Goal: Transaction & Acquisition: Purchase product/service

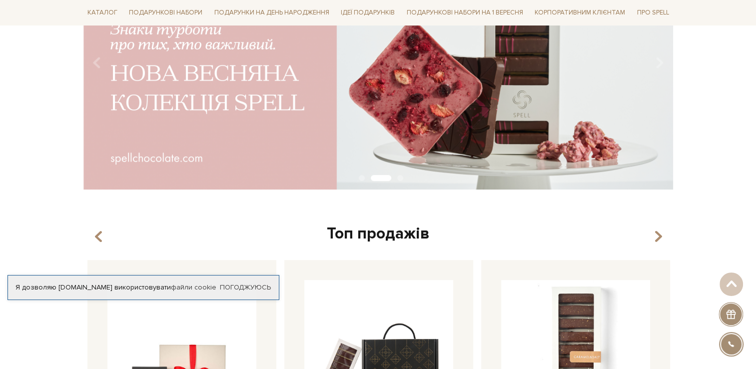
scroll to position [200, 0]
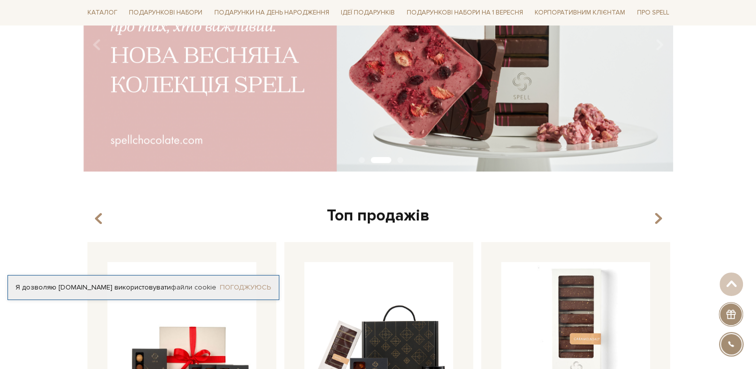
click at [239, 284] on link "Погоджуюсь" at bounding box center [245, 287] width 51 height 9
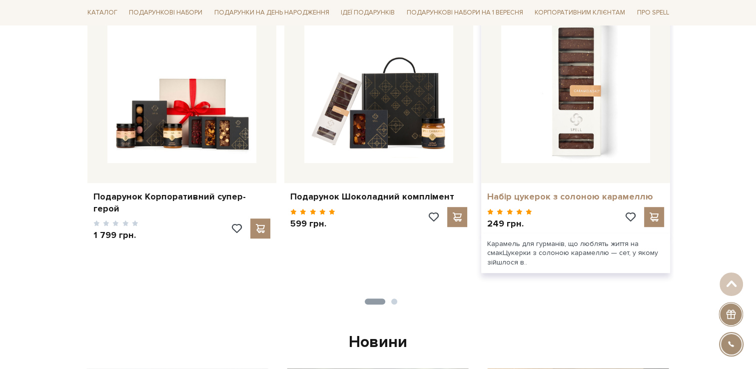
scroll to position [450, 0]
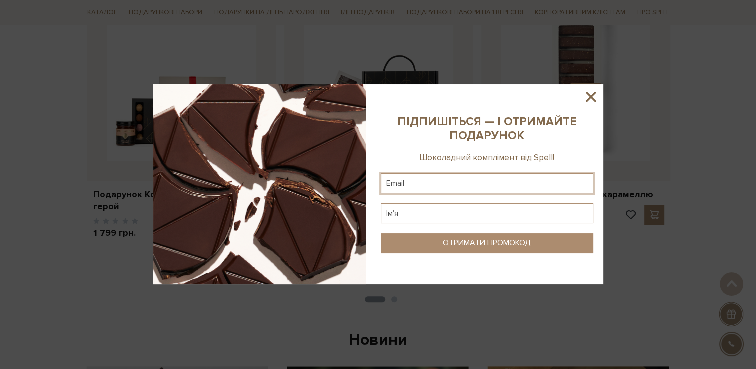
click at [524, 188] on input "text" at bounding box center [487, 183] width 212 height 20
type input "[EMAIL_ADDRESS][DOMAIN_NAME]"
click at [479, 216] on input "text" at bounding box center [487, 213] width 212 height 20
type input "[PERSON_NAME]"
click at [514, 245] on div "ОТРИМАТИ ПРОМОКОД" at bounding box center [487, 242] width 88 height 9
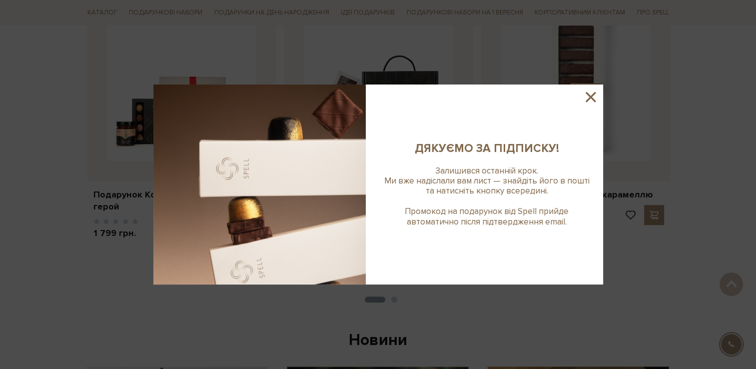
click at [593, 100] on icon at bounding box center [591, 97] width 10 height 10
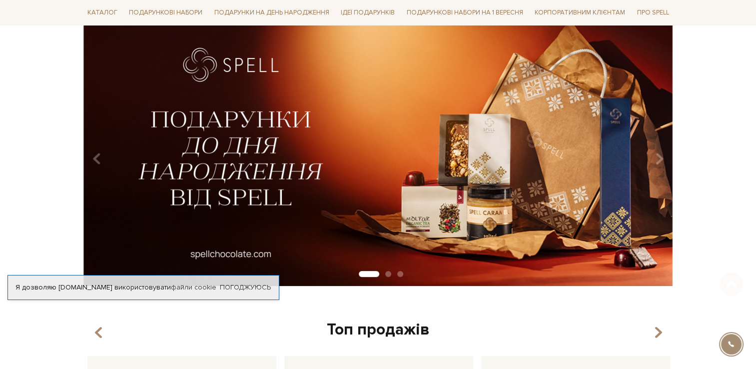
scroll to position [100, 0]
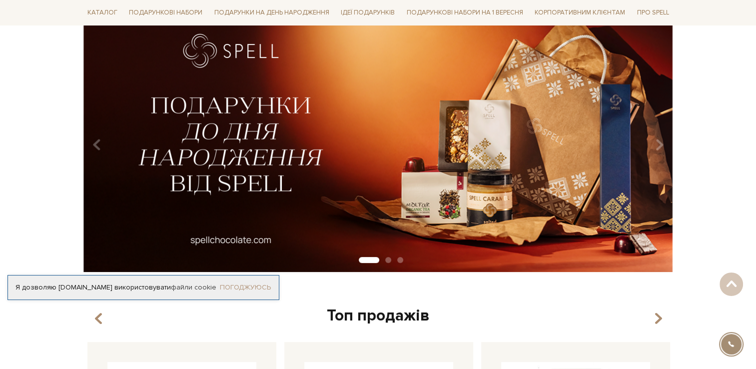
click at [256, 287] on link "Погоджуюсь" at bounding box center [245, 287] width 51 height 9
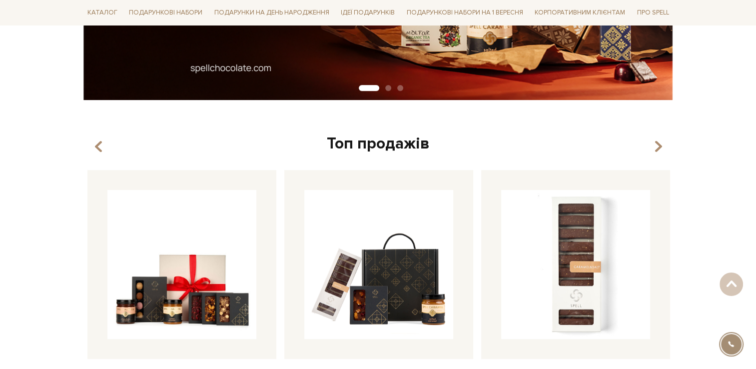
scroll to position [270, 0]
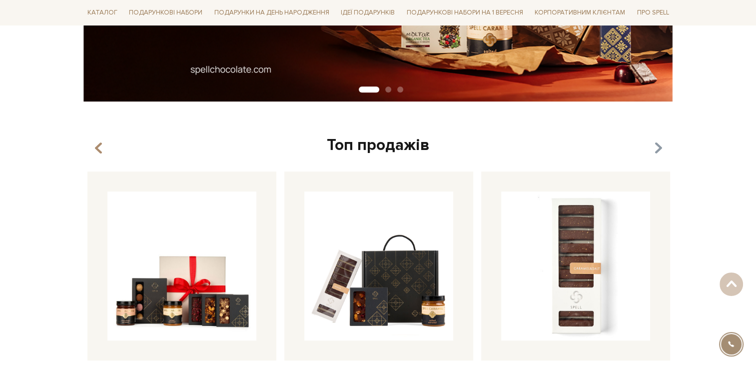
click at [658, 145] on icon "button" at bounding box center [658, 148] width 8 height 17
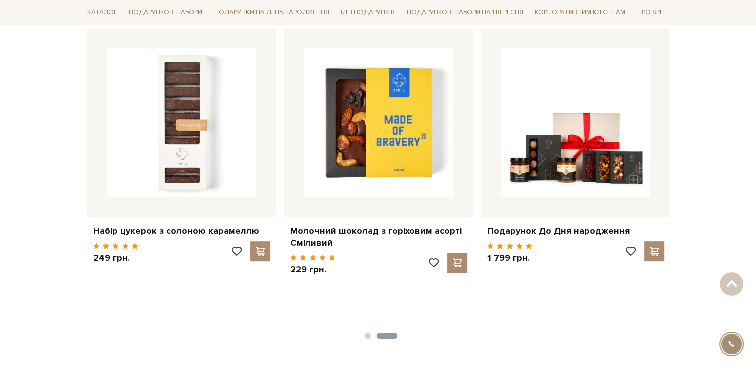
scroll to position [420, 0]
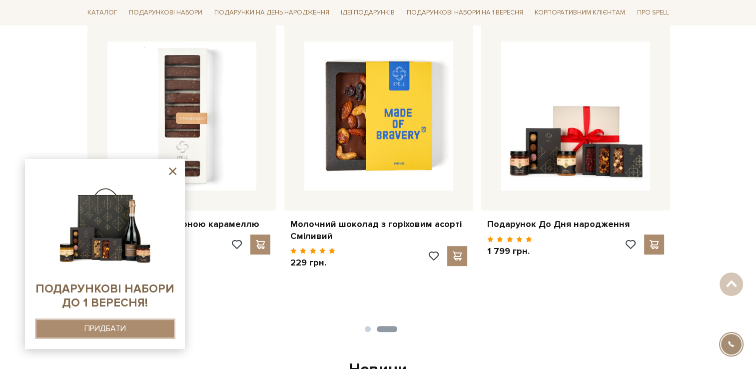
click at [120, 329] on div "ПРИДБАТИ" at bounding box center [104, 328] width 41 height 9
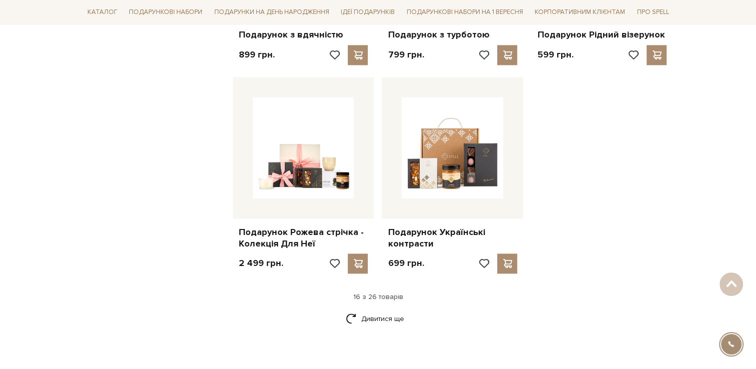
scroll to position [1249, 0]
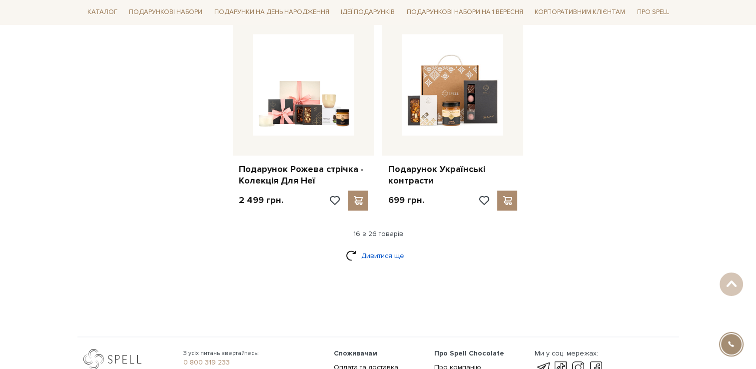
click at [380, 247] on link "Дивитися ще" at bounding box center [378, 255] width 65 height 17
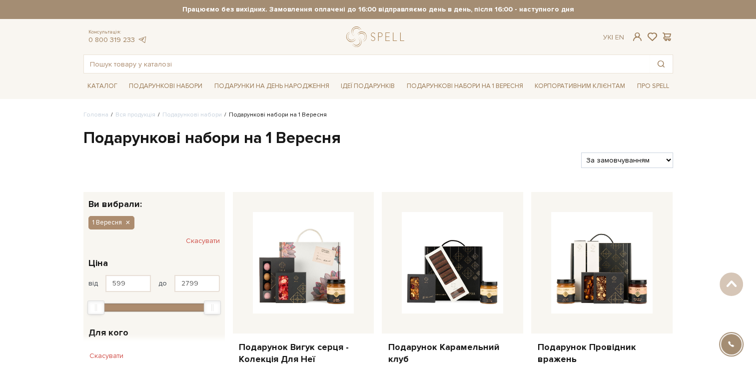
scroll to position [0, 0]
click at [668, 158] on select "За замовчуванням За Ціною (зростання) За Ціною (зменшення) Новинки За популярні…" at bounding box center [626, 159] width 91 height 15
select select "https://spellchocolate.com/our-productions/podarunkovi-box/1_veresnya?sort=p.pr…"
click at [581, 152] on select "За замовчуванням За Ціною (зростання) За Ціною (зменшення) Новинки За популярні…" at bounding box center [626, 159] width 91 height 15
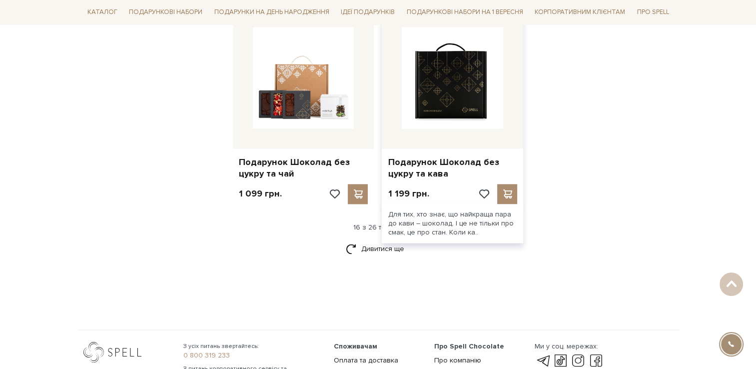
scroll to position [1099, 0]
